Goal: Task Accomplishment & Management: Manage account settings

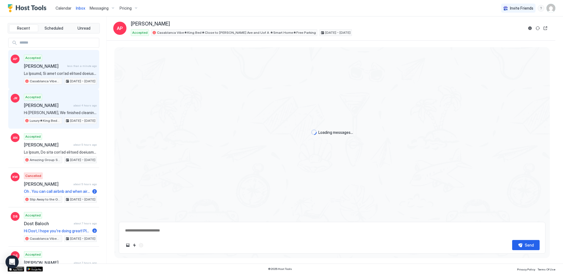
type textarea "*"
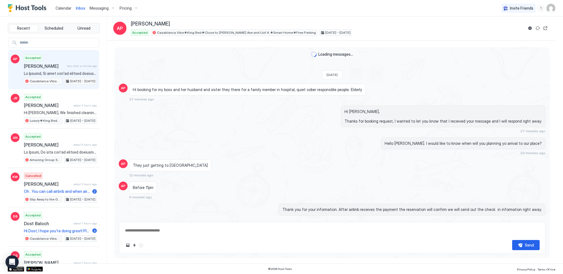
scroll to position [319, 0]
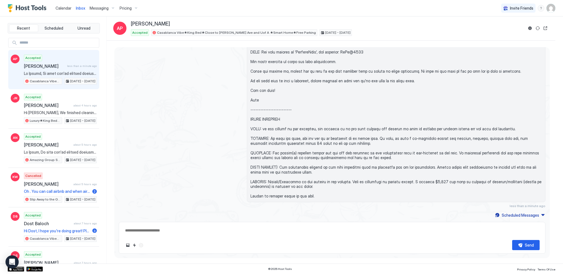
click at [66, 10] on span "Calendar" at bounding box center [64, 8] width 16 height 5
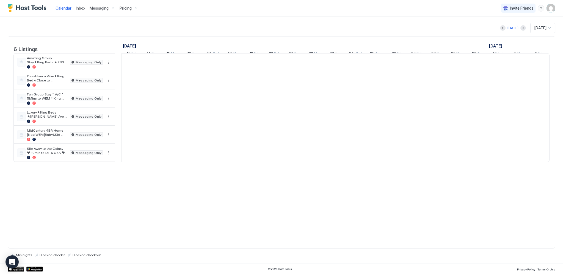
scroll to position [0, 305]
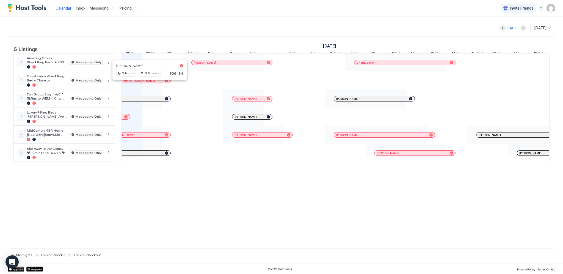
click at [149, 83] on div at bounding box center [149, 81] width 4 height 4
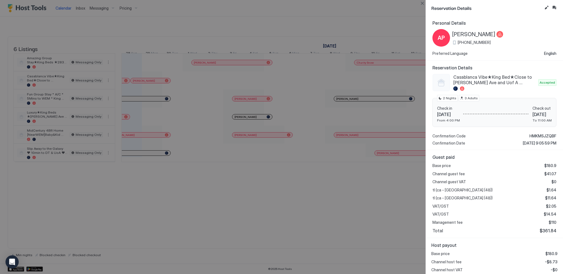
click at [226, 12] on div at bounding box center [281, 137] width 563 height 274
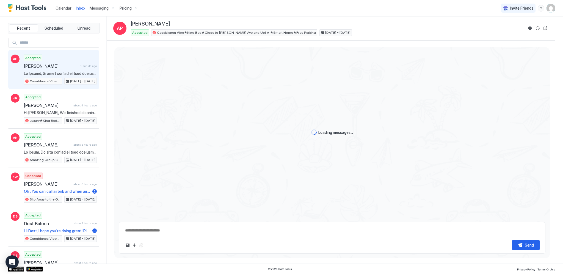
type textarea "*"
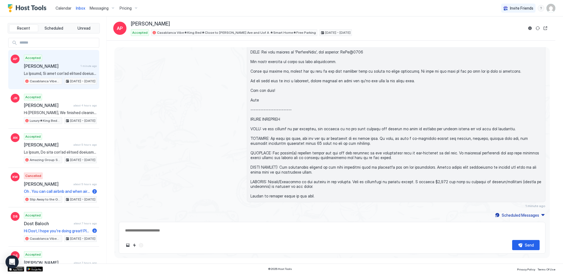
click at [61, 10] on span "Calendar" at bounding box center [64, 8] width 16 height 5
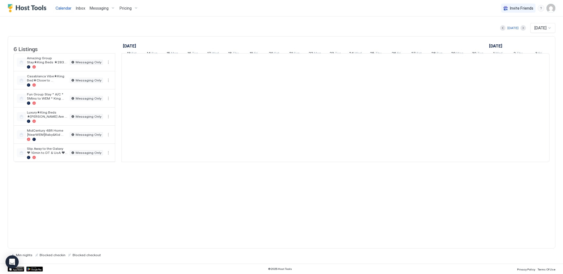
scroll to position [0, 305]
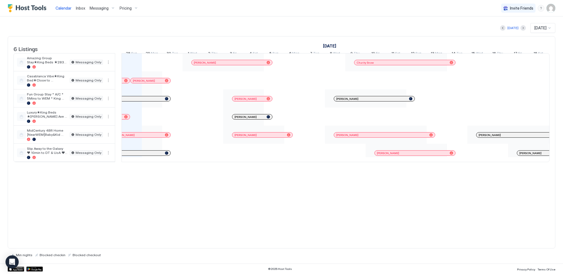
click at [109, 9] on div "Messaging" at bounding box center [102, 8] width 30 height 9
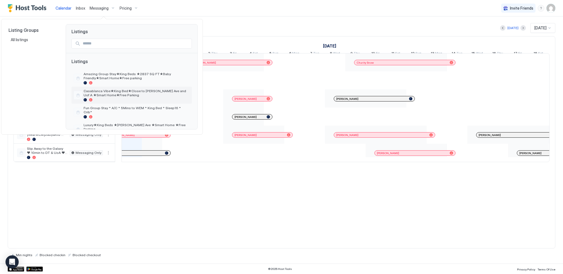
click at [106, 95] on span "Casablanca Vibe★King Bed★Close to [PERSON_NAME] Ave and Uof A ★Smart Home★Free …" at bounding box center [137, 93] width 106 height 8
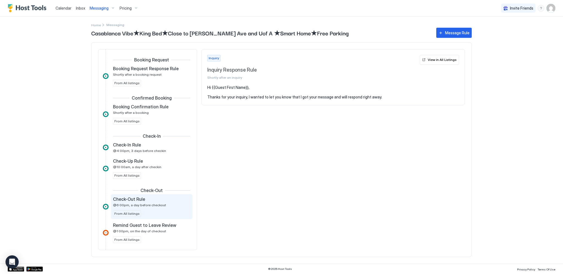
scroll to position [53, 0]
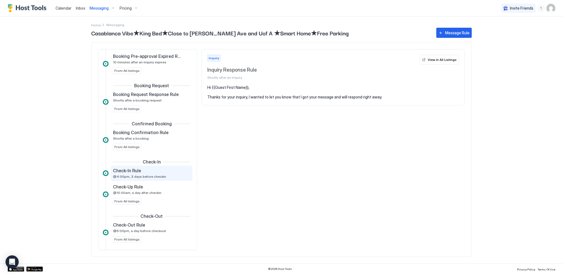
click at [149, 172] on div "Check-In Rule" at bounding box center [148, 170] width 70 height 5
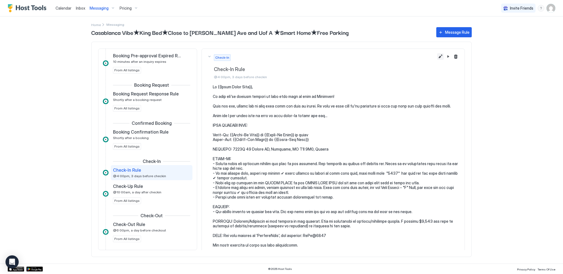
click at [437, 55] on button "Edit message rule" at bounding box center [440, 56] width 7 height 7
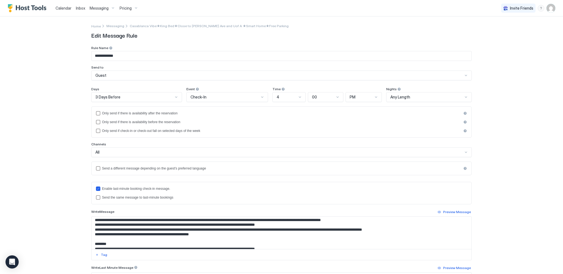
scroll to position [55, 0]
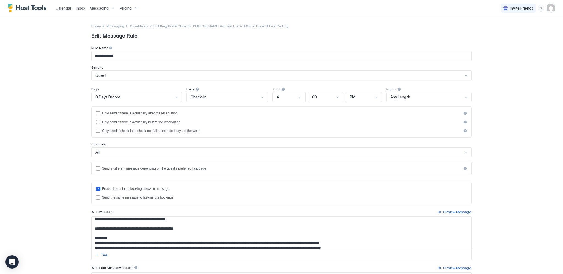
click at [270, 246] on textarea "Input Field" at bounding box center [281, 233] width 380 height 32
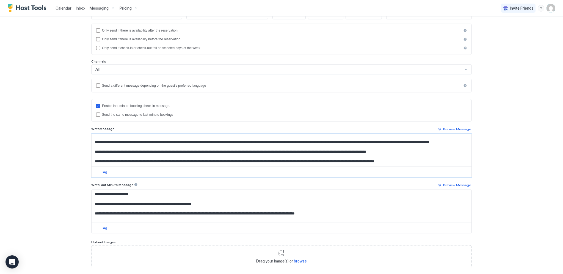
scroll to position [113, 0]
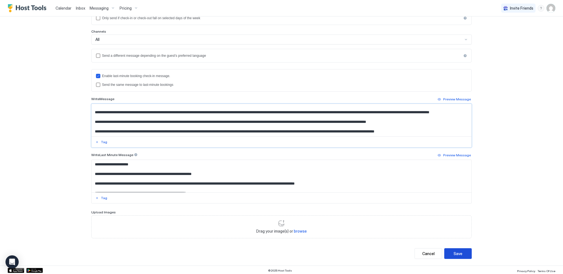
type textarea "**********"
click at [450, 251] on button "Save" at bounding box center [457, 254] width 27 height 11
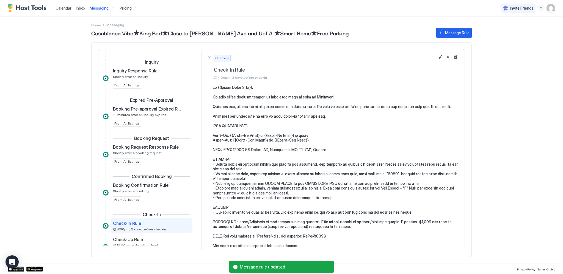
scroll to position [76, 0]
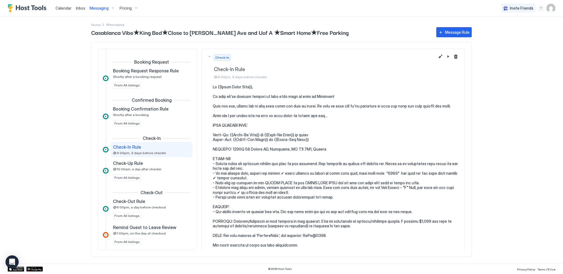
click at [79, 8] on span "Inbox" at bounding box center [80, 8] width 9 height 5
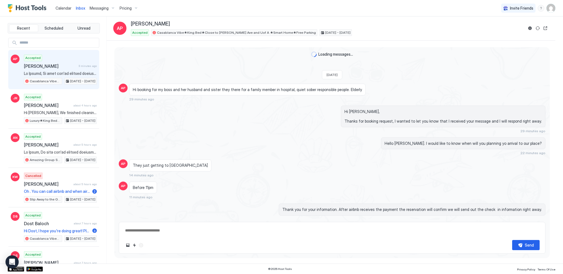
scroll to position [319, 0]
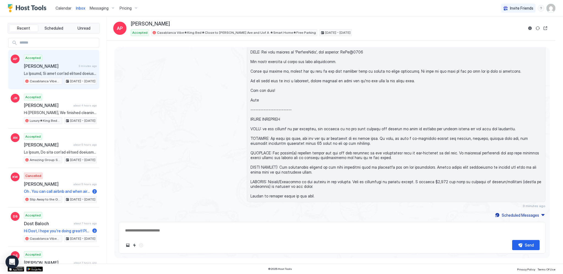
type textarea "*"
click at [63, 6] on span "Calendar" at bounding box center [64, 8] width 16 height 5
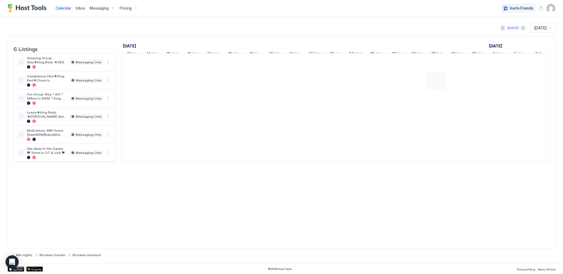
scroll to position [0, 305]
